Goal: Task Accomplishment & Management: Manage account settings

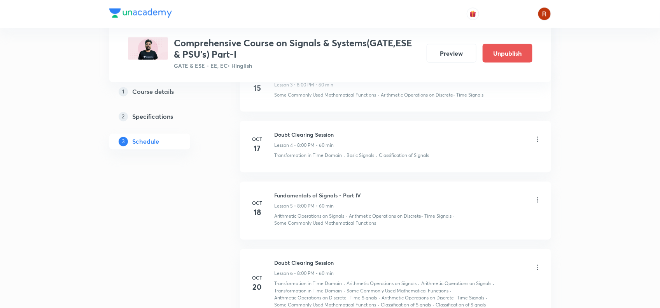
scroll to position [592, 0]
